Goal: Task Accomplishment & Management: Use online tool/utility

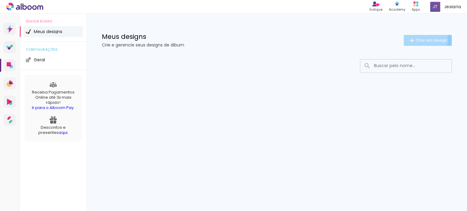
click at [424, 38] on span "Criar um design" at bounding box center [432, 40] width 32 height 4
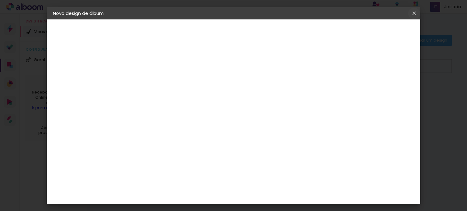
click at [0, 0] on iron-icon at bounding box center [0, 0] width 0 height 0
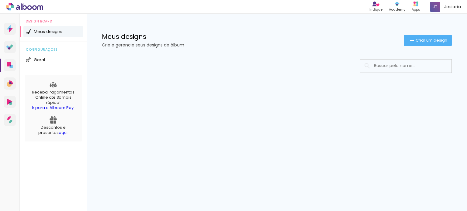
click at [52, 28] on li "Meus designs" at bounding box center [53, 31] width 60 height 11
click at [406, 40] on paper-button "Criar um design" at bounding box center [428, 40] width 48 height 11
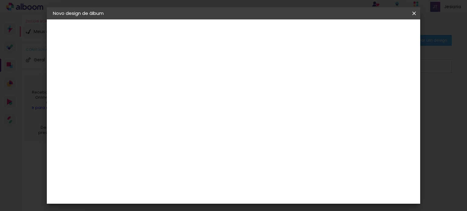
click at [152, 84] on input at bounding box center [152, 81] width 0 height 9
type input "raynara"
type paper-input "raynara"
click at [0, 0] on slot "Avançar" at bounding box center [0, 0] width 0 height 0
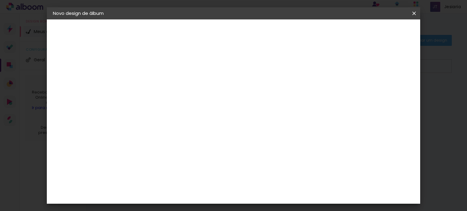
scroll to position [795, 0]
click at [161, 130] on div "Inove" at bounding box center [154, 132] width 13 height 5
click at [0, 0] on slot "Avançar" at bounding box center [0, 0] width 0 height 0
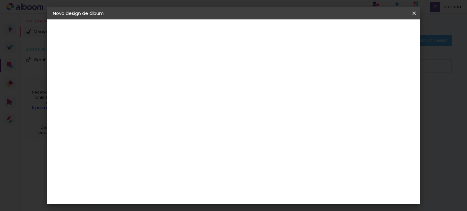
click at [216, 102] on span "20 × 30 cm" at bounding box center [205, 105] width 23 height 12
click at [0, 0] on slot "Avançar" at bounding box center [0, 0] width 0 height 0
click at [342, 68] on div at bounding box center [339, 65] width 5 height 5
type paper-checkbox "on"
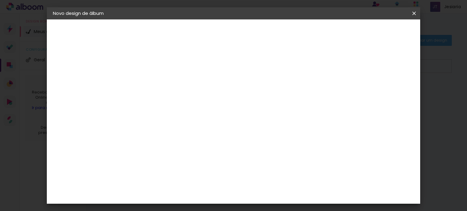
click at [376, 30] on span "Iniciar design" at bounding box center [363, 32] width 28 height 4
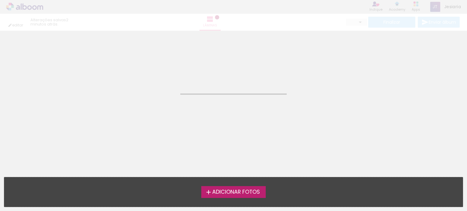
click at [229, 192] on span "Adicionar Fotos" at bounding box center [236, 192] width 48 height 5
click at [0, 0] on input "file" at bounding box center [0, 0] width 0 height 0
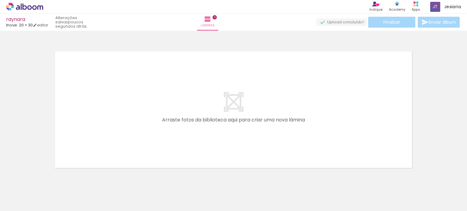
click at [223, 113] on quentale-layouter at bounding box center [233, 109] width 363 height 123
click at [233, 105] on quentale-layouter at bounding box center [233, 109] width 363 height 123
click at [208, 130] on quentale-layouter at bounding box center [233, 109] width 363 height 123
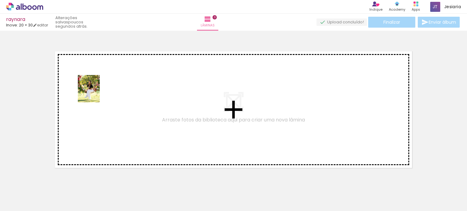
drag, startPoint x: 96, startPoint y: 197, endPoint x: 96, endPoint y: 93, distance: 103.5
click at [96, 93] on quentale-workspace at bounding box center [233, 105] width 467 height 211
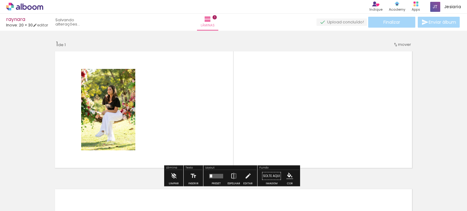
scroll to position [8, 0]
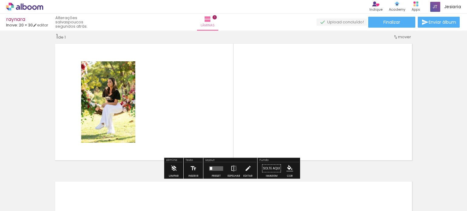
click at [170, 102] on quentale-layouter at bounding box center [233, 102] width 363 height 123
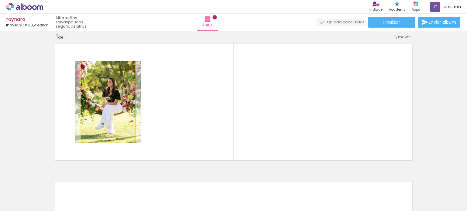
click at [110, 98] on quentale-photo at bounding box center [108, 102] width 54 height 82
click at [85, 68] on iron-icon at bounding box center [88, 68] width 6 height 6
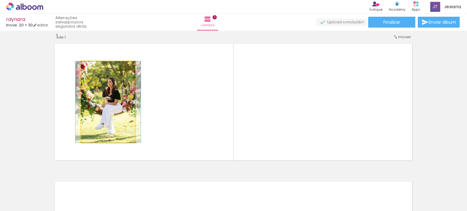
click at [85, 68] on iron-icon at bounding box center [88, 68] width 6 height 6
click at [109, 137] on quentale-photo at bounding box center [108, 102] width 54 height 82
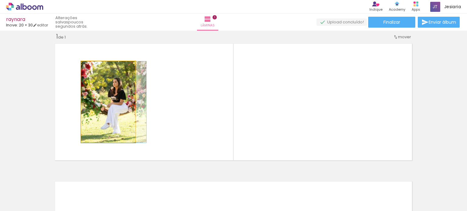
drag, startPoint x: 116, startPoint y: 130, endPoint x: 127, endPoint y: 124, distance: 12.4
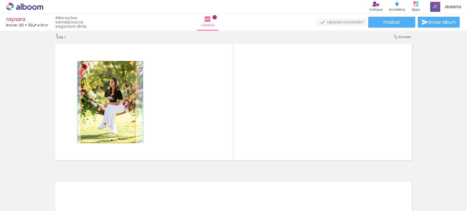
drag, startPoint x: 130, startPoint y: 103, endPoint x: 126, endPoint y: 103, distance: 3.4
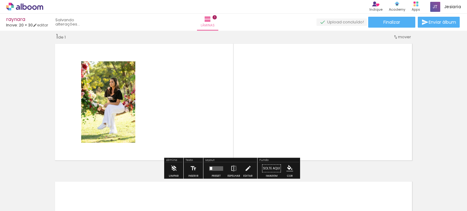
click at [75, 200] on div at bounding box center [60, 191] width 27 height 18
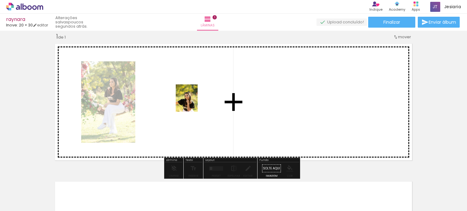
drag, startPoint x: 134, startPoint y: 203, endPoint x: 194, endPoint y: 103, distance: 116.5
click at [194, 103] on quentale-workspace at bounding box center [233, 105] width 467 height 211
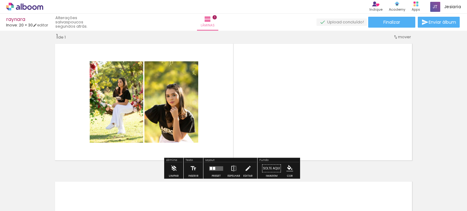
click at [228, 85] on quentale-layouter at bounding box center [233, 102] width 363 height 123
drag, startPoint x: 228, startPoint y: 85, endPoint x: 118, endPoint y: 116, distance: 114.1
click at [118, 116] on quentale-layouter at bounding box center [233, 102] width 363 height 123
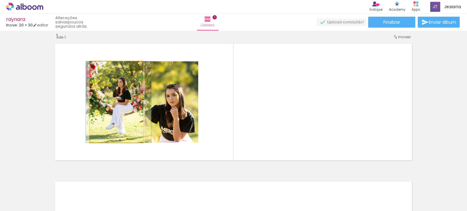
click at [105, 116] on quentale-photo at bounding box center [117, 102] width 54 height 82
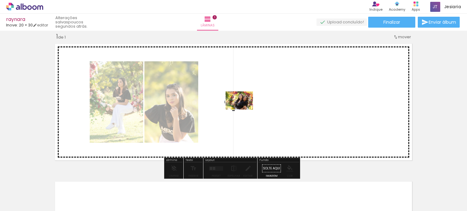
drag, startPoint x: 68, startPoint y: 193, endPoint x: 244, endPoint y: 110, distance: 194.6
click at [244, 110] on quentale-workspace at bounding box center [233, 105] width 467 height 211
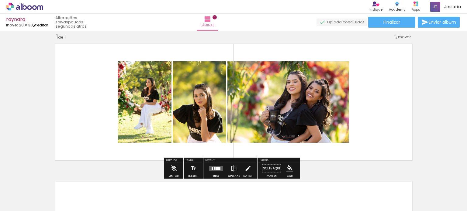
click at [44, 25] on link "editar" at bounding box center [40, 25] width 15 height 5
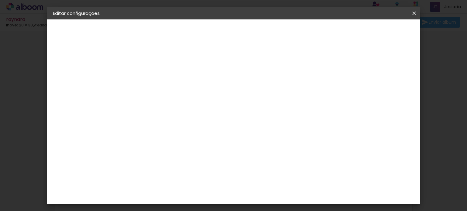
click at [147, 67] on input "2" at bounding box center [147, 66] width 21 height 8
type input "0"
type paper-input "0"
click at [342, 66] on div at bounding box center [339, 65] width 5 height 5
type paper-checkbox "on"
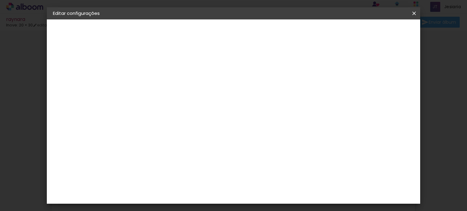
click at [382, 29] on paper-button "Salvar configurações" at bounding box center [353, 32] width 57 height 10
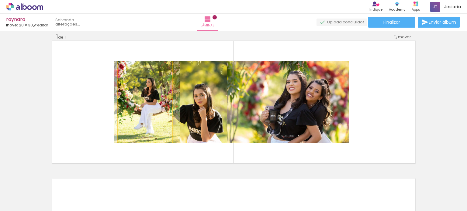
click at [140, 123] on quentale-photo at bounding box center [145, 102] width 54 height 82
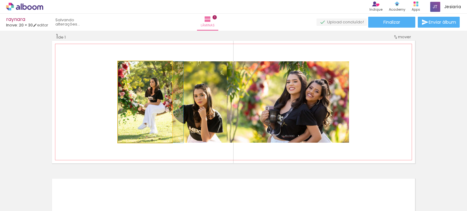
drag, startPoint x: 142, startPoint y: 129, endPoint x: 150, endPoint y: 124, distance: 10.1
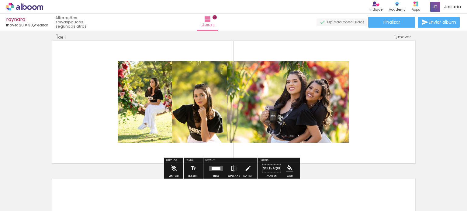
click at [214, 168] on div at bounding box center [215, 168] width 2 height 3
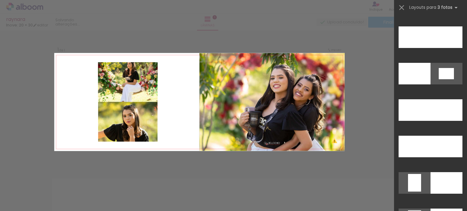
scroll to position [6543, 0]
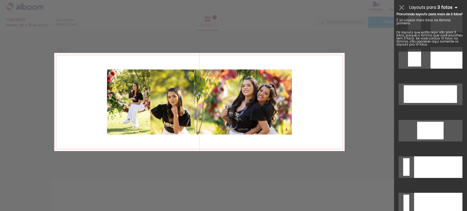
click at [455, 6] on iron-icon at bounding box center [456, 7] width 7 height 7
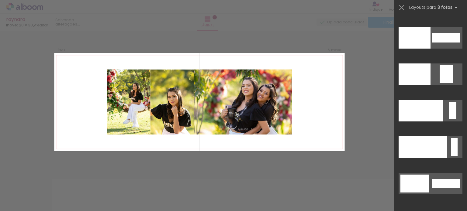
scroll to position [7762, 0]
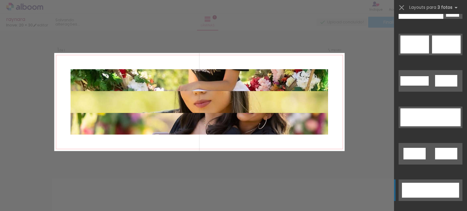
click at [436, 192] on div at bounding box center [430, 190] width 57 height 5
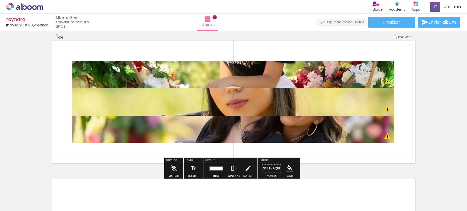
click at [403, 37] on span "mover" at bounding box center [404, 37] width 13 height 6
click at [272, 168] on paper-button "Solte aqui Imagem" at bounding box center [272, 171] width 22 height 16
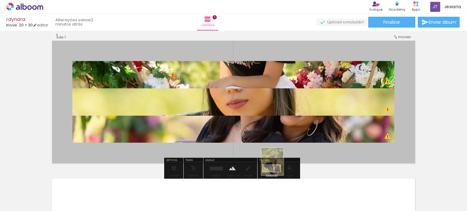
drag, startPoint x: 128, startPoint y: 191, endPoint x: 280, endPoint y: 166, distance: 154.2
click at [280, 166] on quentale-workspace at bounding box center [233, 105] width 467 height 211
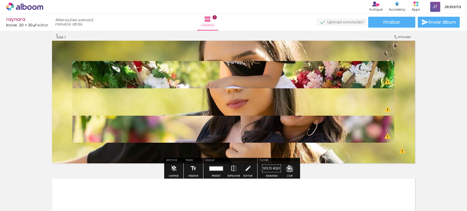
click at [288, 169] on iron-icon "color picker" at bounding box center [290, 169] width 7 height 7
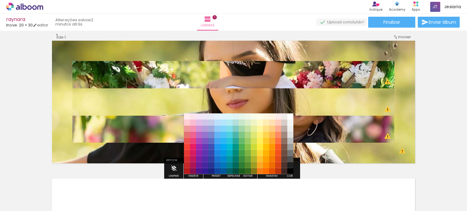
click at [50, 185] on iron-horizontal-list at bounding box center [44, 192] width 12 height 38
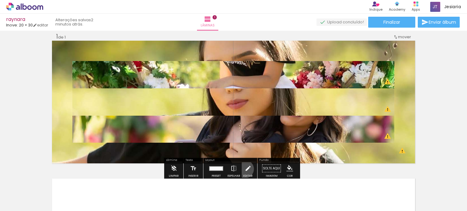
click at [245, 169] on iron-icon at bounding box center [248, 169] width 7 height 12
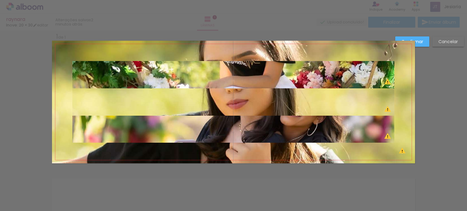
click at [335, 106] on quentale-photo at bounding box center [233, 102] width 322 height 27
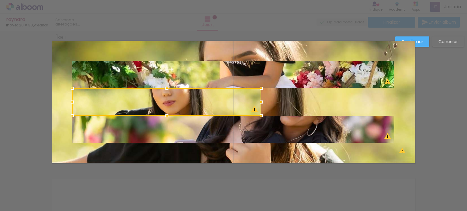
drag, startPoint x: 395, startPoint y: 101, endPoint x: 261, endPoint y: 120, distance: 134.6
click at [261, 116] on div at bounding box center [166, 102] width 189 height 27
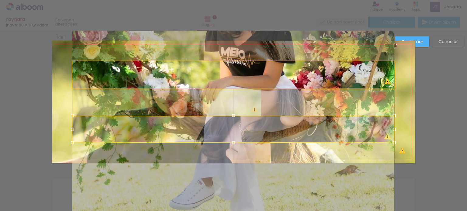
click at [387, 67] on quentale-photo at bounding box center [233, 74] width 322 height 27
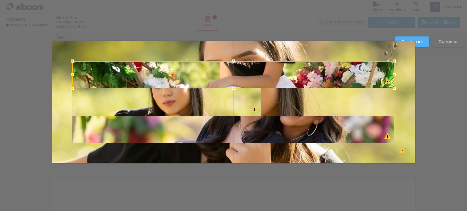
click at [286, 180] on div "Confirmar Cancelar" at bounding box center [233, 168] width 467 height 291
click at [253, 185] on div "Confirmar Cancelar" at bounding box center [233, 168] width 467 height 291
click at [437, 47] on div "Confirmar Cancelar" at bounding box center [428, 44] width 72 height 15
click at [0, 0] on slot "Cancelar" at bounding box center [0, 0] width 0 height 0
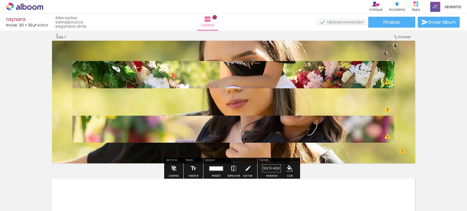
click at [232, 168] on iron-icon at bounding box center [234, 169] width 7 height 12
drag, startPoint x: 232, startPoint y: 168, endPoint x: 271, endPoint y: 132, distance: 53.2
click at [271, 132] on div "Inserir lâmina 1 de 1 O Designbox precisará aumentar a sua imagem em 435% para …" at bounding box center [233, 163] width 467 height 277
click at [175, 169] on iron-icon at bounding box center [174, 169] width 7 height 12
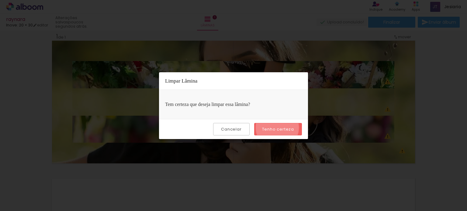
click at [0, 0] on slot "Tenho certeza" at bounding box center [0, 0] width 0 height 0
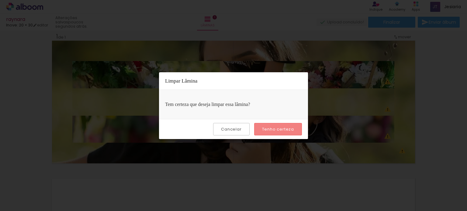
click at [0, 0] on slot "Tenho certeza" at bounding box center [0, 0] width 0 height 0
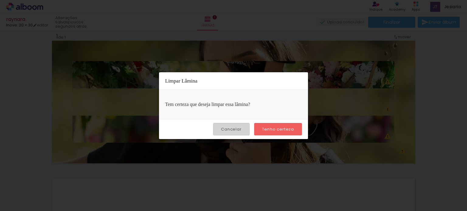
click at [0, 0] on slot "Cancelar" at bounding box center [0, 0] width 0 height 0
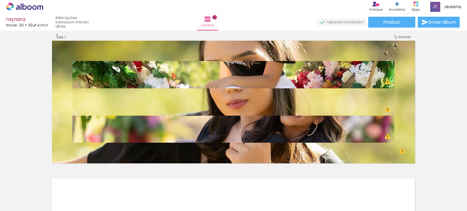
click at [51, 179] on iron-icon at bounding box center [47, 179] width 6 height 6
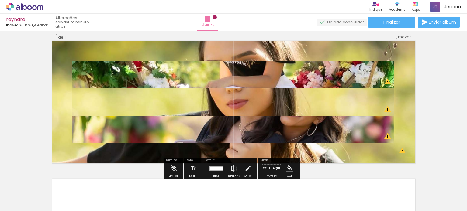
click at [398, 37] on span "mover" at bounding box center [404, 37] width 13 height 6
click at [400, 36] on paper-item "Posição atual: 1" at bounding box center [387, 36] width 46 height 10
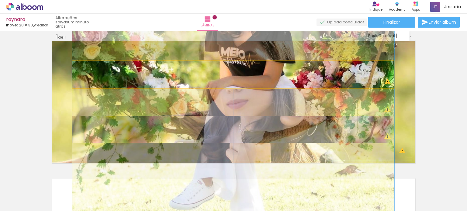
click at [323, 67] on quentale-photo at bounding box center [233, 74] width 322 height 27
click at [323, 75] on quentale-photo at bounding box center [233, 74] width 322 height 27
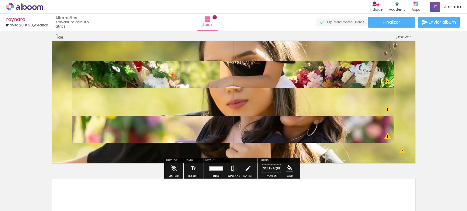
click at [323, 75] on quentale-photo at bounding box center [233, 74] width 322 height 27
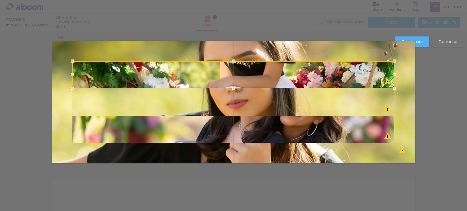
click at [323, 75] on div at bounding box center [233, 74] width 322 height 27
click at [0, 0] on slot "Confirmar" at bounding box center [0, 0] width 0 height 0
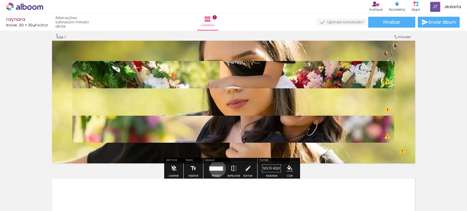
click at [216, 169] on div at bounding box center [216, 169] width 13 height 1
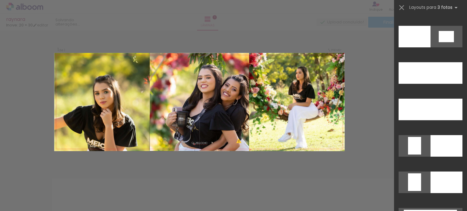
scroll to position [6418, 0]
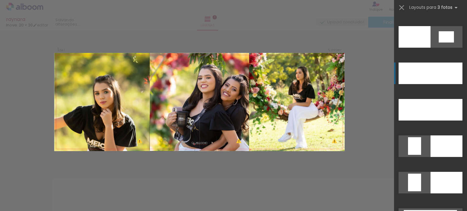
click at [438, 79] on div at bounding box center [430, 74] width 23 height 22
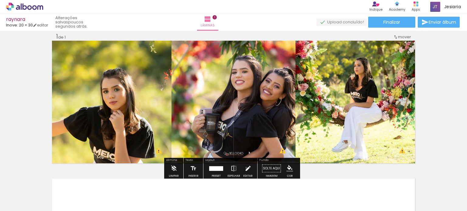
click at [245, 168] on iron-icon at bounding box center [248, 169] width 7 height 12
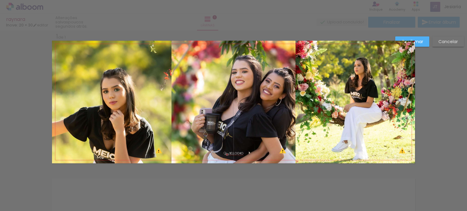
click at [245, 168] on div "Confirmar Cancelar" at bounding box center [233, 168] width 467 height 291
click at [0, 0] on slot "Cancelar" at bounding box center [0, 0] width 0 height 0
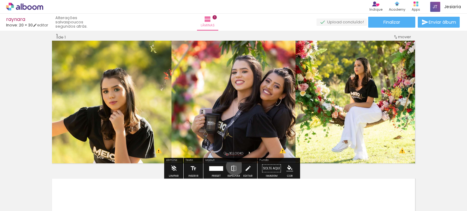
click at [234, 166] on iron-icon at bounding box center [234, 169] width 7 height 12
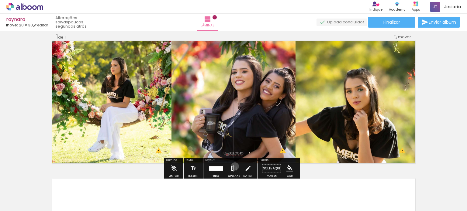
click at [234, 166] on iron-icon at bounding box center [234, 169] width 7 height 12
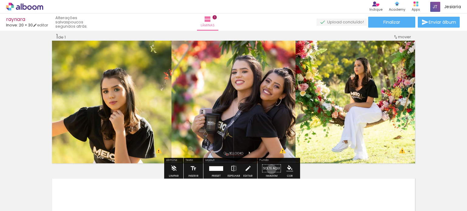
click at [270, 169] on paper-button "Solte aqui Imagem" at bounding box center [272, 171] width 22 height 16
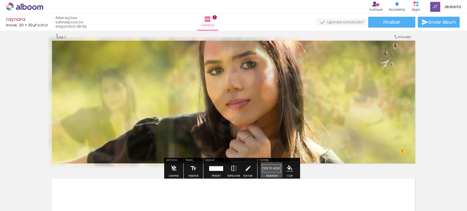
click at [270, 169] on paper-button "Solte aqui Imagem" at bounding box center [272, 171] width 22 height 16
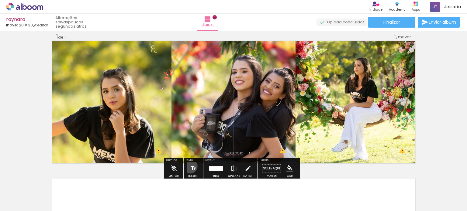
click at [190, 166] on iron-icon at bounding box center [193, 169] width 7 height 12
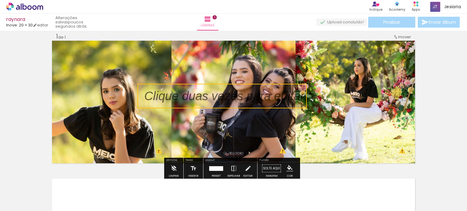
click at [247, 94] on quentale-selection at bounding box center [222, 96] width 169 height 25
type input "Sans Serif"
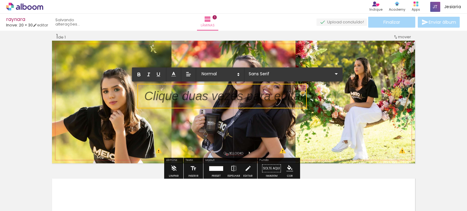
click at [254, 92] on p at bounding box center [225, 99] width 160 height 17
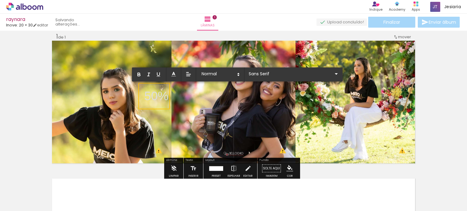
click at [433, 90] on div "Inserir lâmina 1 de 1 O Designbox precisará aumentar a sua imagem em 162% para …" at bounding box center [233, 163] width 467 height 277
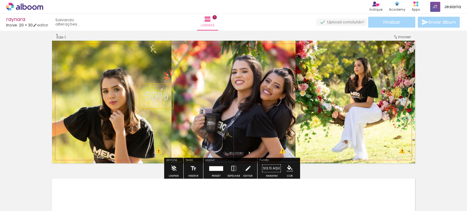
click at [150, 96] on p "50%" at bounding box center [157, 96] width 24 height 17
drag, startPoint x: 139, startPoint y: 108, endPoint x: 56, endPoint y: 66, distance: 92.8
click at [56, 66] on quentale-selection at bounding box center [71, 54] width 33 height 25
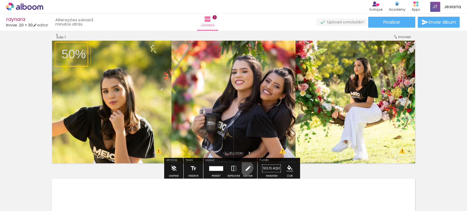
click at [245, 168] on iron-icon at bounding box center [248, 169] width 7 height 12
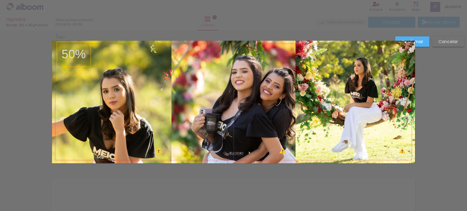
click at [245, 89] on quentale-layouter at bounding box center [233, 102] width 363 height 123
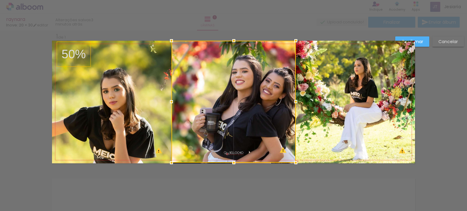
drag, startPoint x: 294, startPoint y: 164, endPoint x: 294, endPoint y: 172, distance: 7.9
click at [294, 172] on div "Inserir lâmina 1 de 1 O Designbox precisará aumentar a sua imagem em 162% para …" at bounding box center [233, 168] width 467 height 291
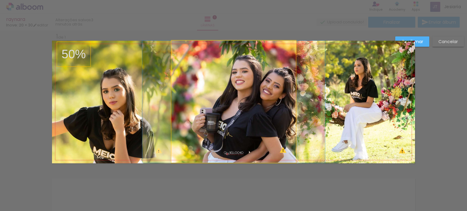
click at [245, 150] on quentale-photo at bounding box center [234, 102] width 124 height 122
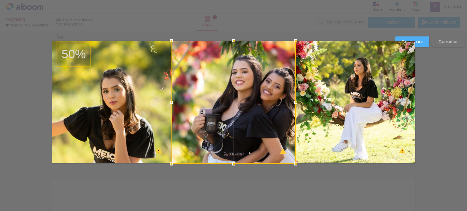
drag, startPoint x: 234, startPoint y: 164, endPoint x: 234, endPoint y: 157, distance: 7.3
click at [234, 157] on div at bounding box center [234, 103] width 124 height 124
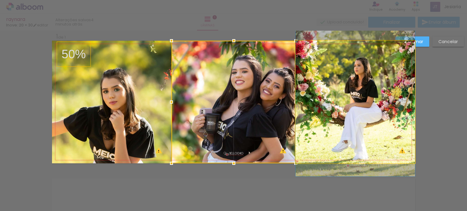
click at [355, 143] on quentale-photo at bounding box center [356, 102] width 120 height 123
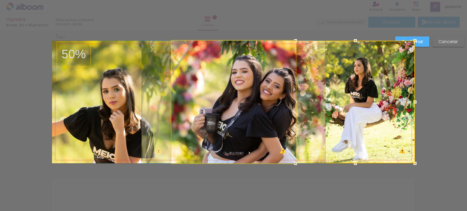
click at [246, 79] on quentale-photo at bounding box center [234, 102] width 124 height 123
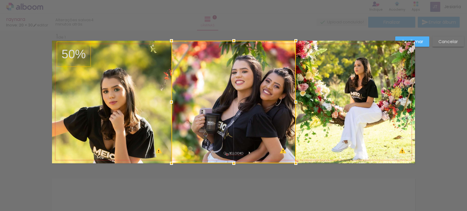
click at [246, 79] on div at bounding box center [234, 102] width 124 height 123
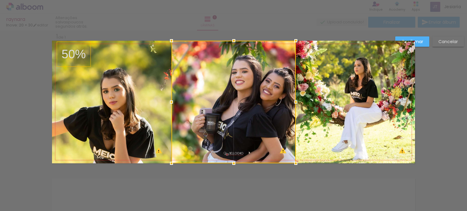
click at [246, 79] on div at bounding box center [234, 102] width 124 height 123
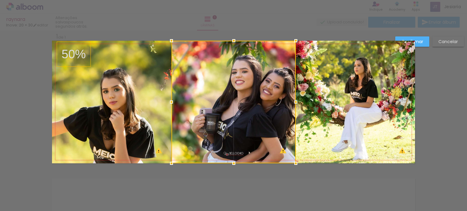
click at [246, 79] on div at bounding box center [234, 102] width 124 height 123
click at [224, 99] on div at bounding box center [234, 102] width 124 height 123
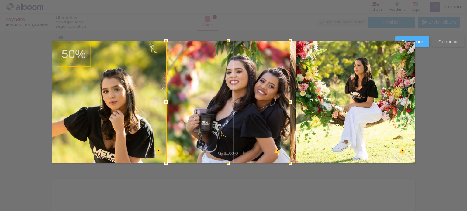
drag, startPoint x: 224, startPoint y: 99, endPoint x: 218, endPoint y: 98, distance: 5.8
click at [218, 98] on div at bounding box center [228, 102] width 124 height 123
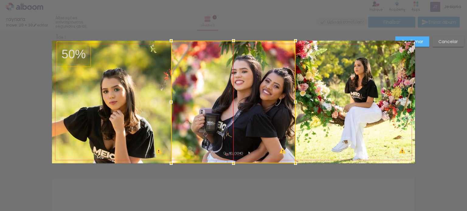
drag, startPoint x: 218, startPoint y: 98, endPoint x: 223, endPoint y: 99, distance: 5.5
click at [223, 99] on div at bounding box center [233, 102] width 124 height 123
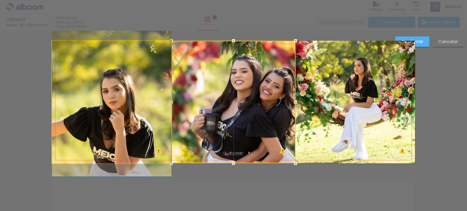
click at [148, 87] on quentale-photo at bounding box center [112, 102] width 120 height 123
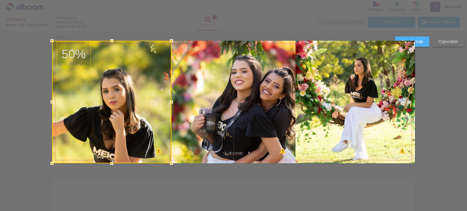
click at [148, 87] on div at bounding box center [112, 102] width 120 height 123
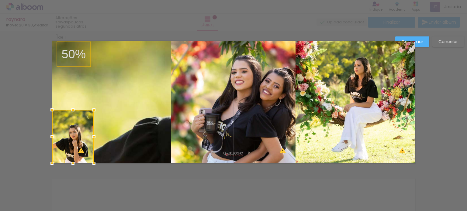
drag, startPoint x: 169, startPoint y: 39, endPoint x: 91, endPoint y: 108, distance: 104.1
click at [91, 108] on div at bounding box center [94, 110] width 12 height 12
click at [81, 135] on quentale-photo at bounding box center [73, 137] width 42 height 54
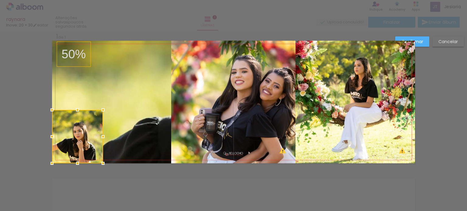
drag, startPoint x: 93, startPoint y: 137, endPoint x: 102, endPoint y: 123, distance: 17.0
click at [102, 123] on album-spread "1 de 1" at bounding box center [233, 102] width 363 height 123
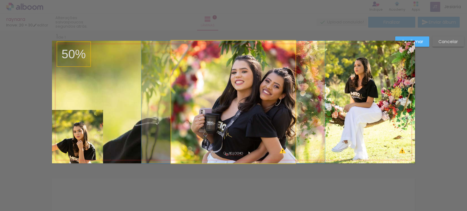
click at [192, 121] on quentale-photo at bounding box center [233, 102] width 124 height 123
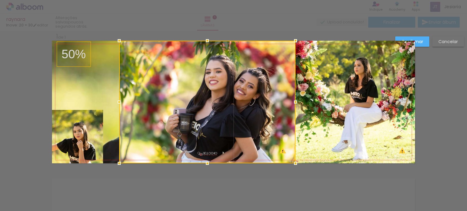
drag, startPoint x: 169, startPoint y: 102, endPoint x: 117, endPoint y: 105, distance: 52.1
click at [117, 105] on div at bounding box center [119, 102] width 12 height 12
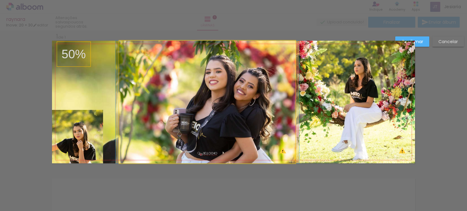
click at [285, 103] on quentale-photo at bounding box center [207, 102] width 176 height 123
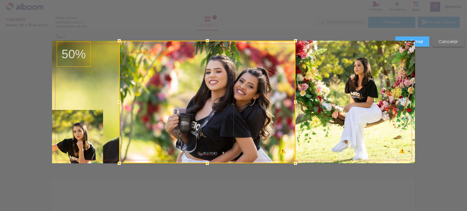
click at [265, 102] on div at bounding box center [207, 102] width 176 height 123
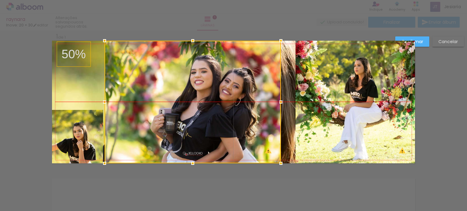
drag, startPoint x: 266, startPoint y: 101, endPoint x: 251, endPoint y: 101, distance: 14.6
click at [251, 101] on div at bounding box center [193, 102] width 176 height 123
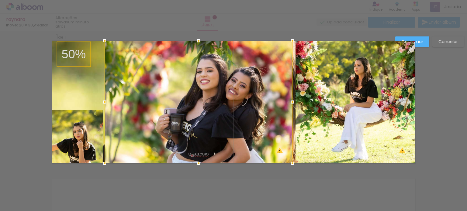
drag, startPoint x: 282, startPoint y: 101, endPoint x: 293, endPoint y: 102, distance: 11.6
click at [293, 102] on div at bounding box center [293, 102] width 12 height 12
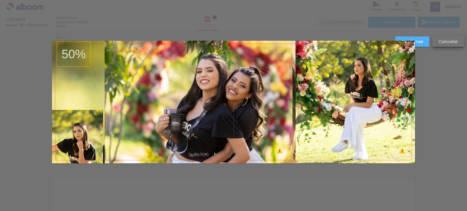
click at [0, 0] on slot "Cancelar" at bounding box center [0, 0] width 0 height 0
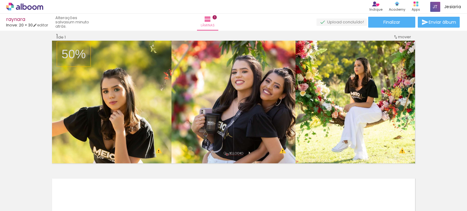
click at [51, 181] on iron-icon at bounding box center [47, 179] width 6 height 6
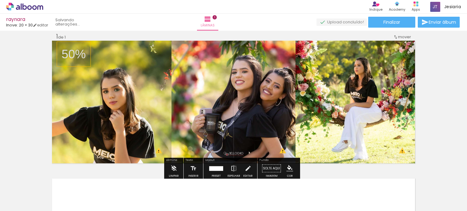
click at [51, 181] on iron-icon at bounding box center [47, 179] width 6 height 6
click at [51, 182] on paper-icon-button at bounding box center [48, 179] width 8 height 8
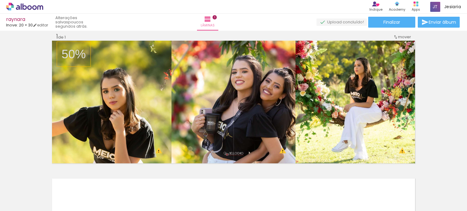
click at [51, 182] on iron-icon at bounding box center [47, 179] width 6 height 6
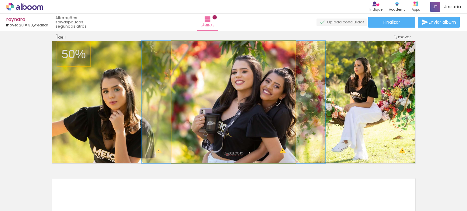
click at [271, 74] on quentale-photo at bounding box center [234, 102] width 124 height 123
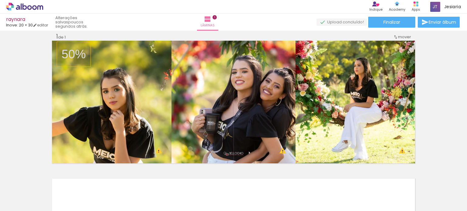
click at [50, 182] on iron-icon at bounding box center [47, 179] width 6 height 6
